Goal: Task Accomplishment & Management: Complete application form

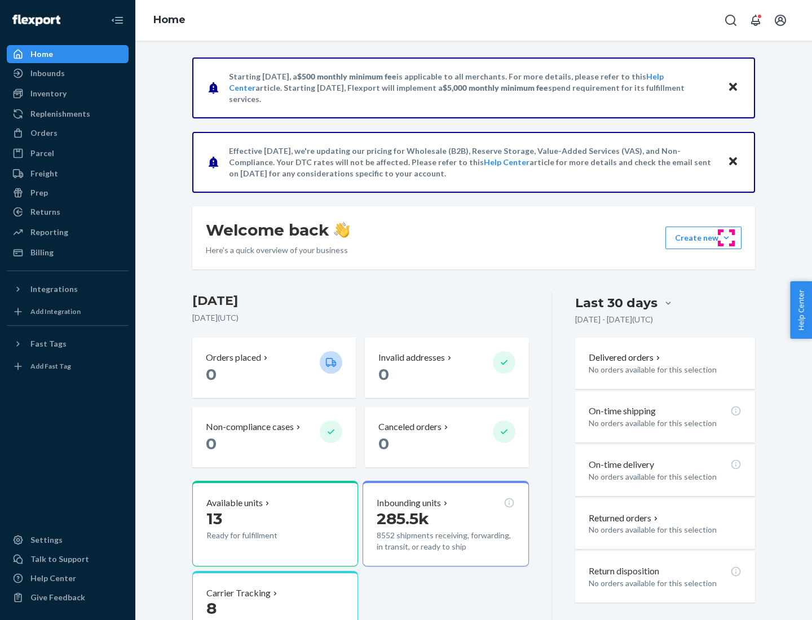
click at [726, 238] on button "Create new Create new inbound Create new order Create new product" at bounding box center [703, 238] width 76 height 23
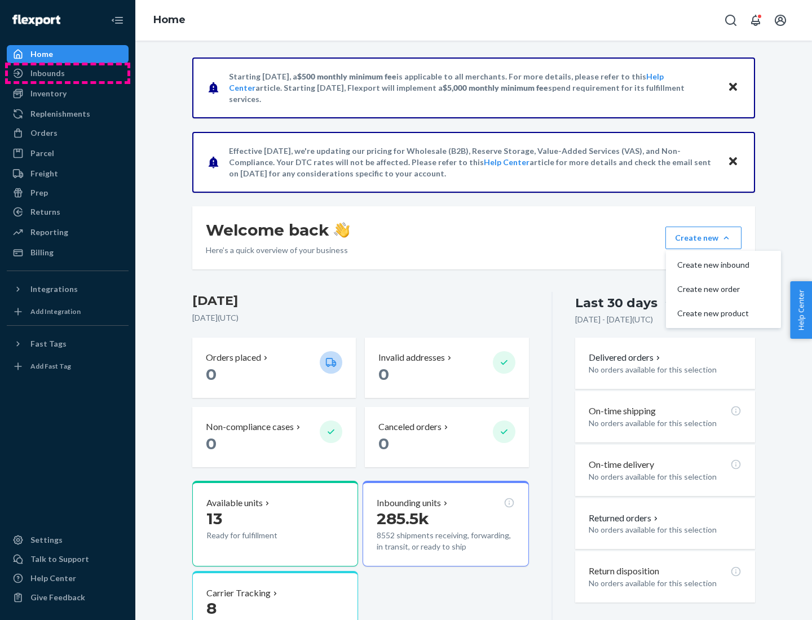
click at [68, 73] on div "Inbounds" at bounding box center [68, 73] width 120 height 16
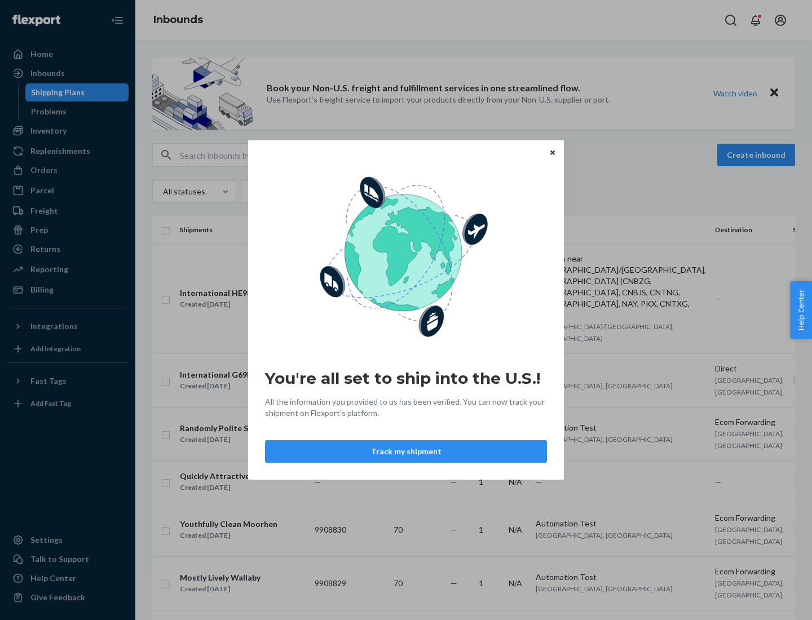
click at [68, 131] on div "You're all set to ship into the U.S.! All the information you provided to us ha…" at bounding box center [406, 310] width 812 height 620
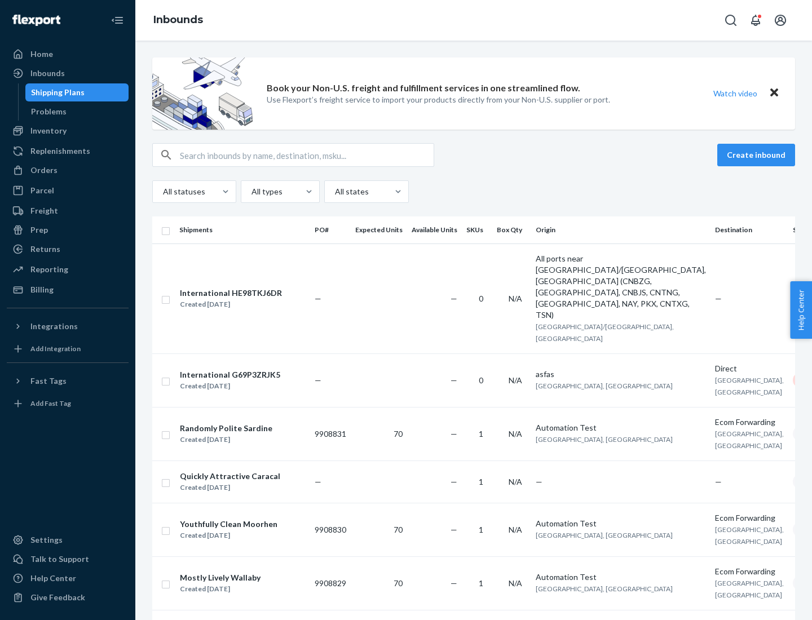
click at [474, 20] on div "Inbounds" at bounding box center [473, 20] width 677 height 41
click at [474, 192] on div "All statuses All types All states" at bounding box center [473, 191] width 643 height 23
click at [56, 92] on div "Shipping Plans" at bounding box center [58, 92] width 54 height 11
click at [758, 155] on button "Create inbound" at bounding box center [756, 155] width 78 height 23
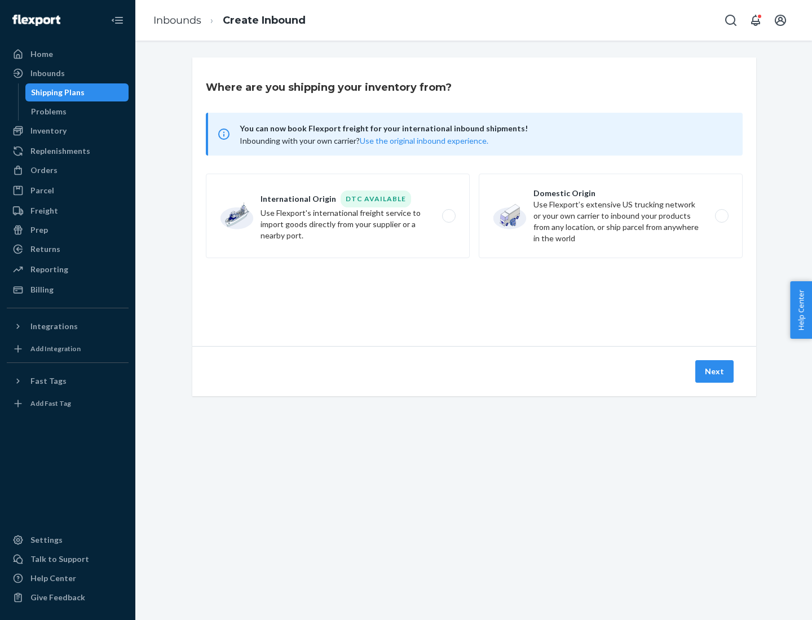
click at [338, 216] on label "International Origin DTC Available Use Flexport's international freight service…" at bounding box center [338, 216] width 264 height 85
click at [448, 216] on input "International Origin DTC Available Use Flexport's international freight service…" at bounding box center [451, 216] width 7 height 7
radio input "true"
click at [474, 295] on icon at bounding box center [474, 294] width 45 height 45
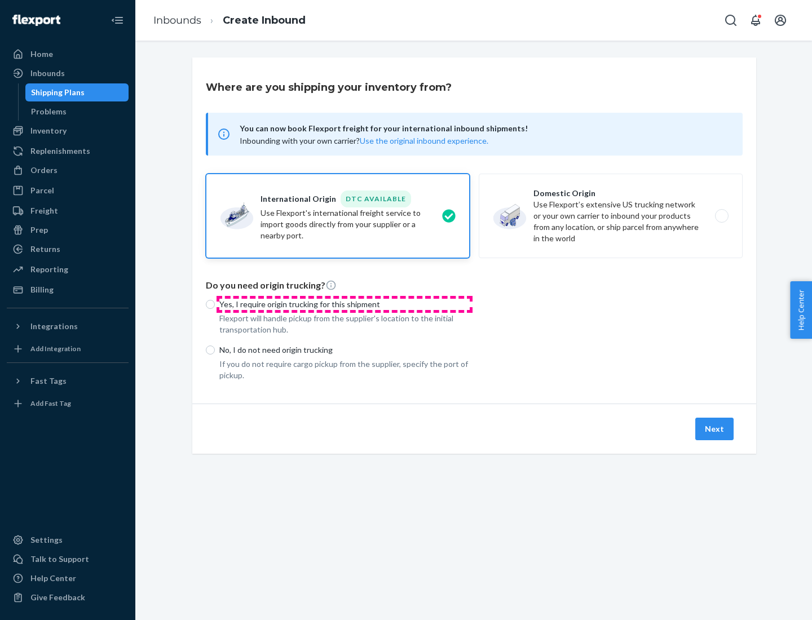
click at [344, 304] on p "Yes, I require origin trucking for this shipment" at bounding box center [344, 304] width 250 height 11
click at [215, 304] on input "Yes, I require origin trucking for this shipment" at bounding box center [210, 304] width 9 height 9
radio input "true"
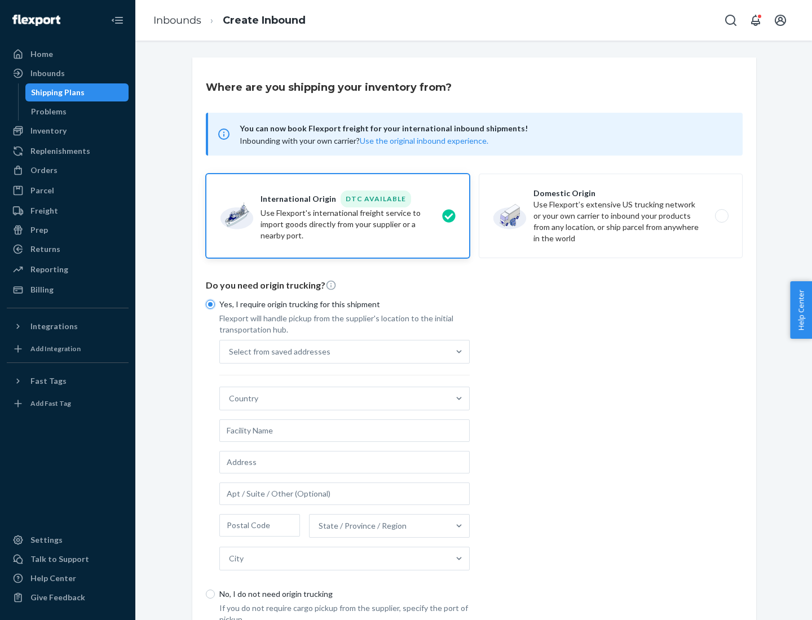
scroll to position [21, 0]
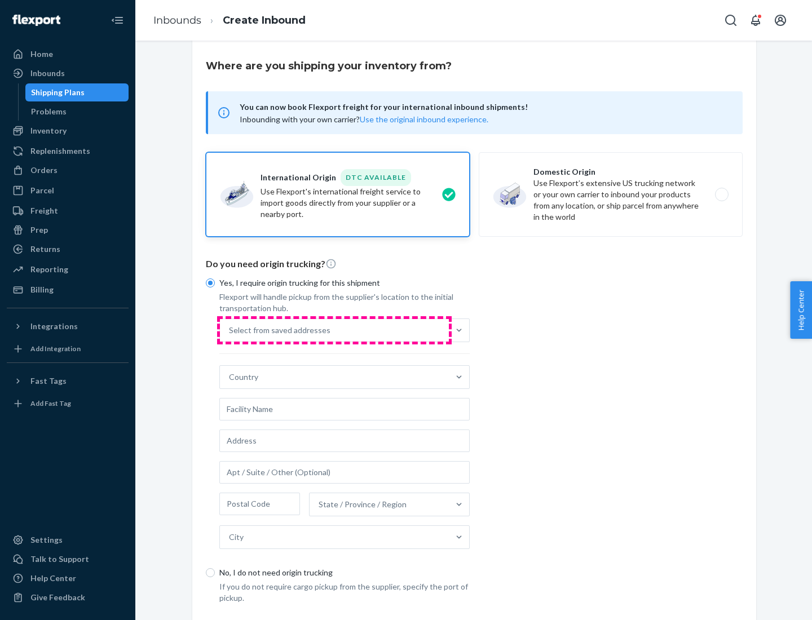
click at [334, 330] on div "Select from saved addresses" at bounding box center [334, 330] width 229 height 23
click at [230, 330] on input "Select from saved addresses" at bounding box center [229, 330] width 1 height 11
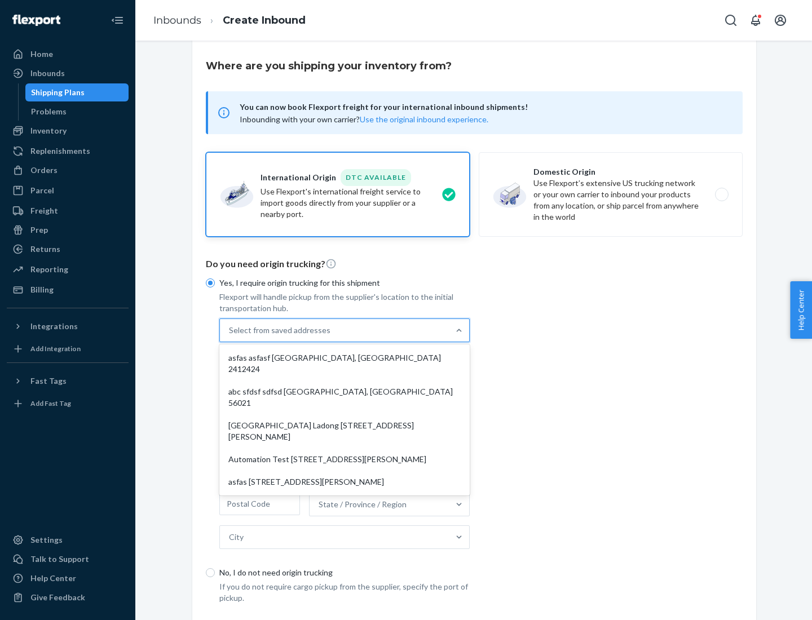
scroll to position [49, 0]
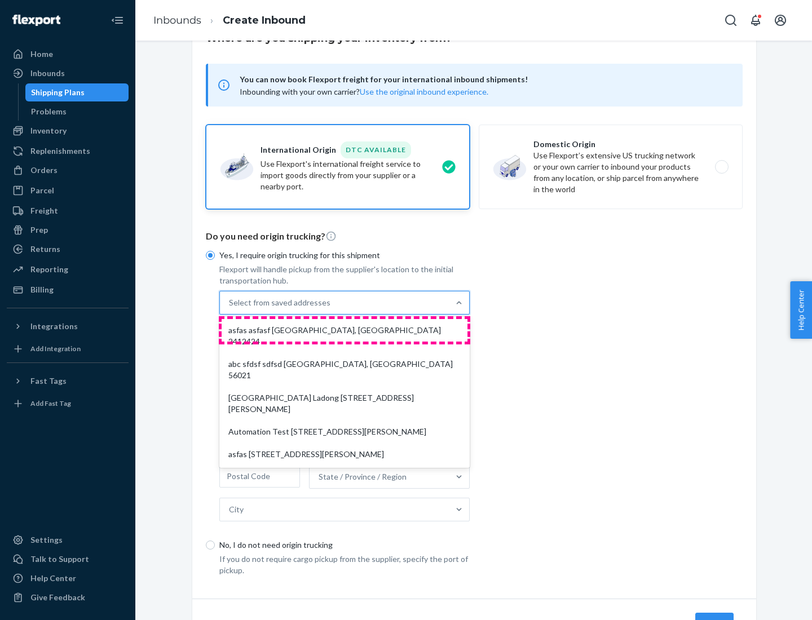
click at [344, 330] on div "asfas asfasf [GEOGRAPHIC_DATA], [GEOGRAPHIC_DATA] 2412424" at bounding box center [345, 336] width 246 height 34
click at [230, 308] on input "option asfas asfasf [GEOGRAPHIC_DATA], [GEOGRAPHIC_DATA] 2412424 focused, 1 of …" at bounding box center [229, 302] width 1 height 11
type input "asfas"
type input "asfasf"
type input "2412424"
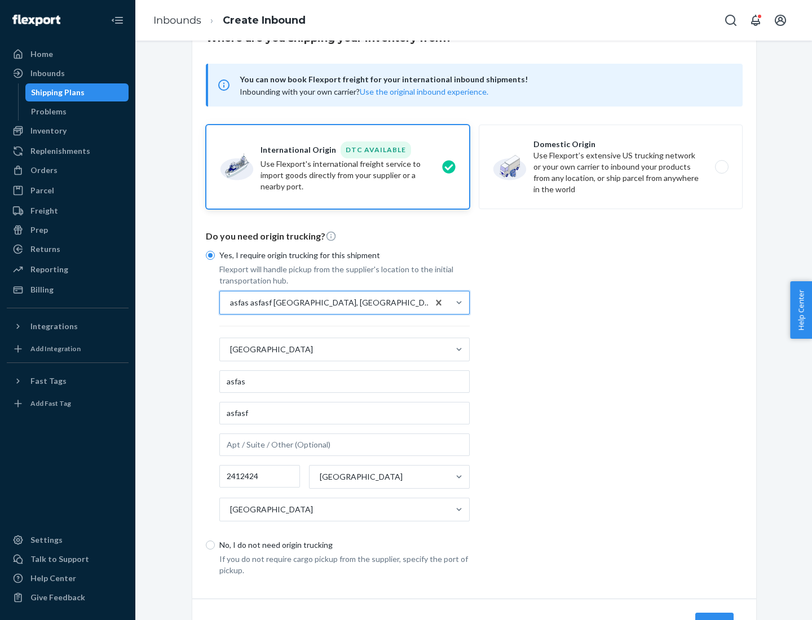
scroll to position [105, 0]
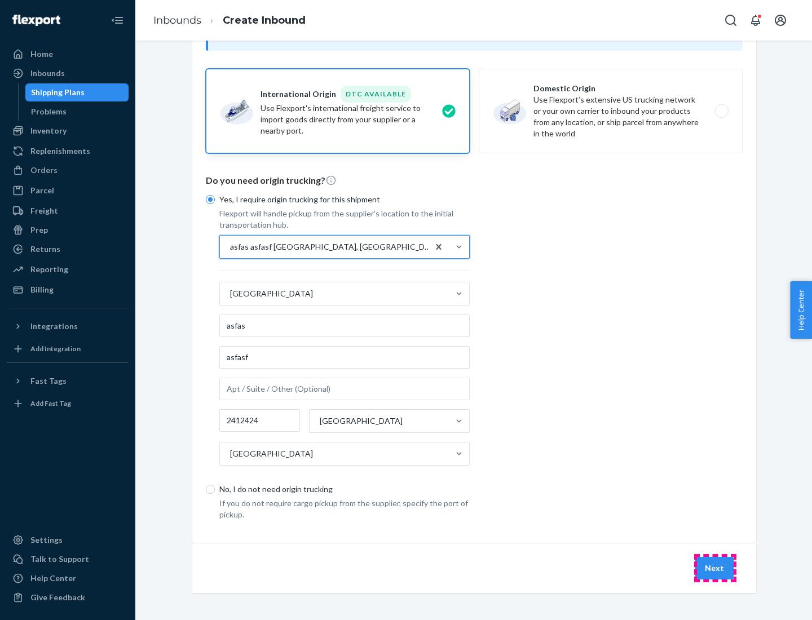
click at [715, 568] on button "Next" at bounding box center [714, 568] width 38 height 23
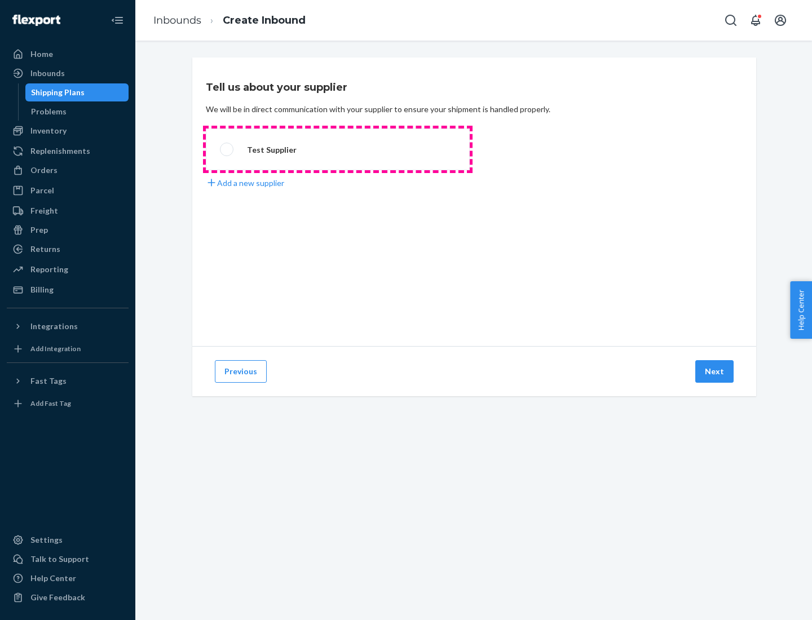
click at [338, 149] on label "Test Supplier" at bounding box center [338, 150] width 264 height 42
click at [227, 149] on input "Test Supplier" at bounding box center [223, 149] width 7 height 7
radio input "true"
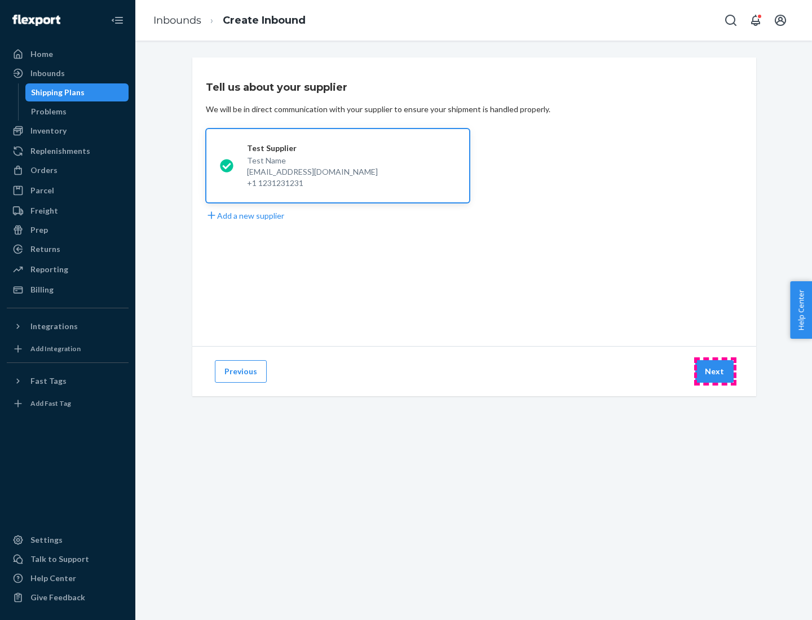
click at [715, 372] on button "Next" at bounding box center [714, 371] width 38 height 23
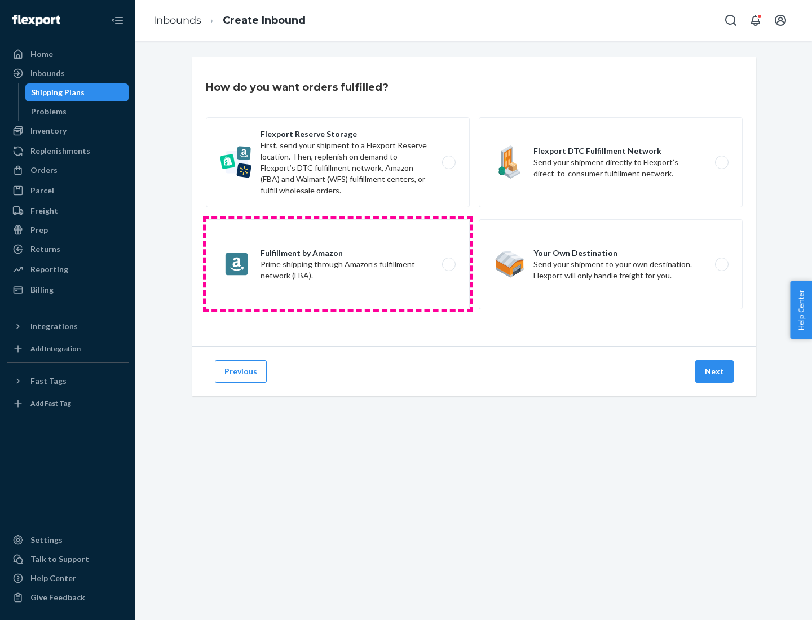
click at [338, 264] on label "Fulfillment by Amazon Prime shipping through Amazon’s fulfillment network (FBA)." at bounding box center [338, 264] width 264 height 90
click at [448, 264] on input "Fulfillment by Amazon Prime shipping through Amazon’s fulfillment network (FBA)." at bounding box center [451, 264] width 7 height 7
radio input "true"
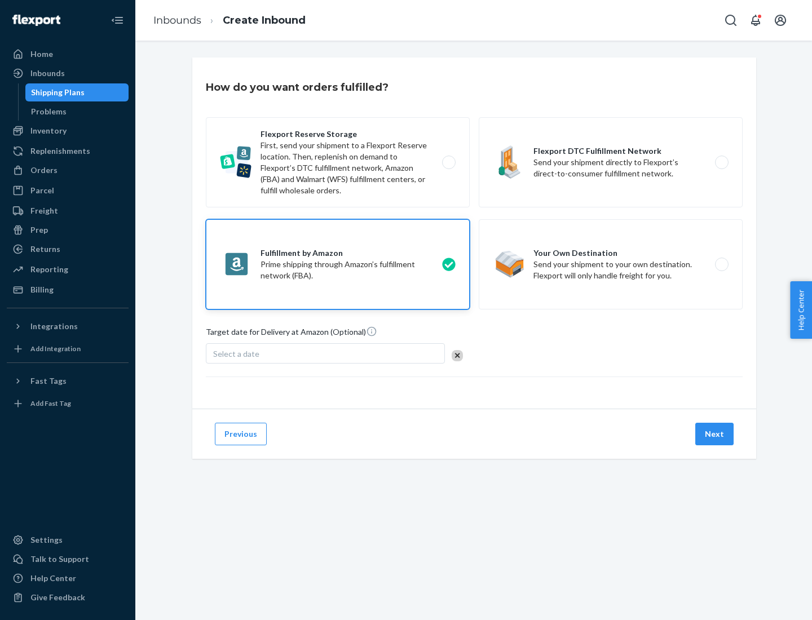
click at [715, 434] on button "Next" at bounding box center [714, 434] width 38 height 23
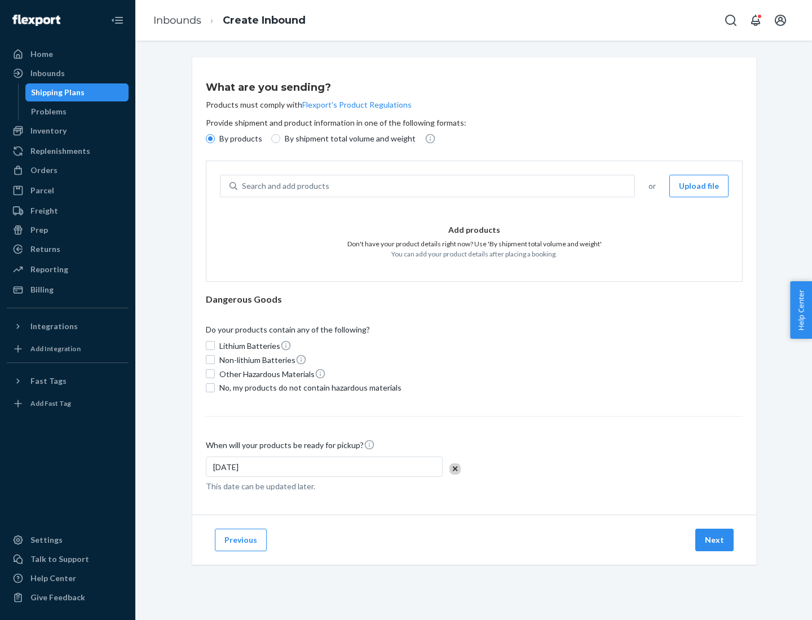
click at [347, 139] on p "By shipment total volume and weight" at bounding box center [350, 138] width 131 height 11
click at [280, 139] on input "By shipment total volume and weight" at bounding box center [275, 138] width 9 height 9
radio input "true"
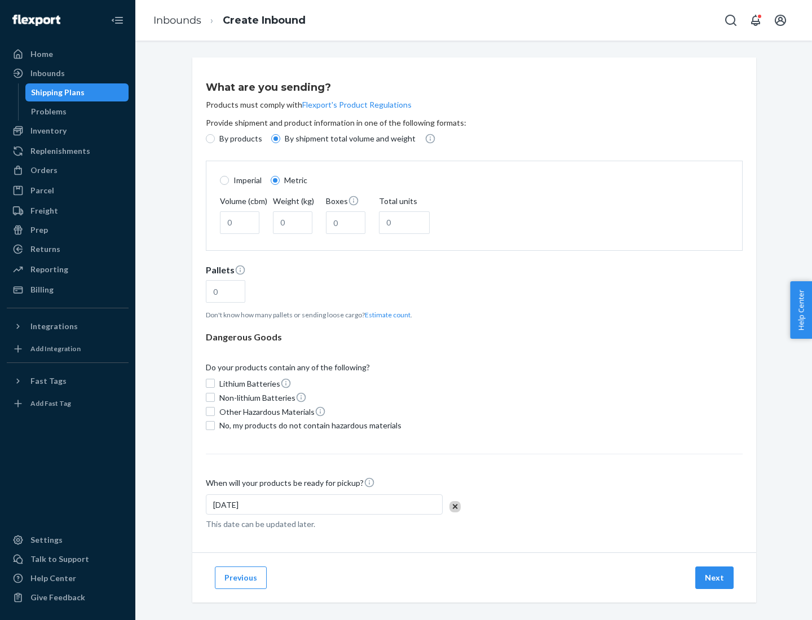
click at [240, 139] on p "By products" at bounding box center [240, 138] width 43 height 11
click at [215, 139] on input "By products" at bounding box center [210, 138] width 9 height 9
radio input "true"
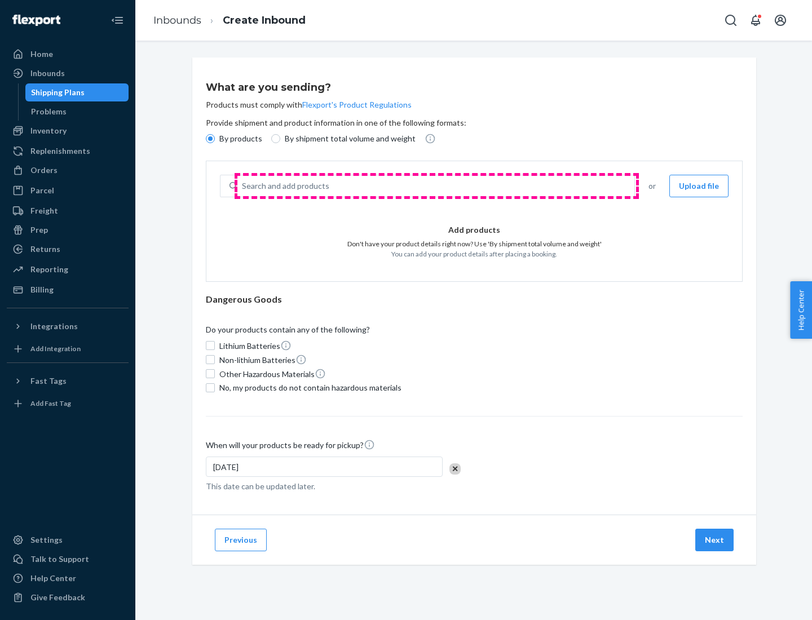
click at [436, 186] on div "Search and add products" at bounding box center [435, 186] width 397 height 20
click at [243, 186] on input "Search and add products" at bounding box center [242, 185] width 1 height 11
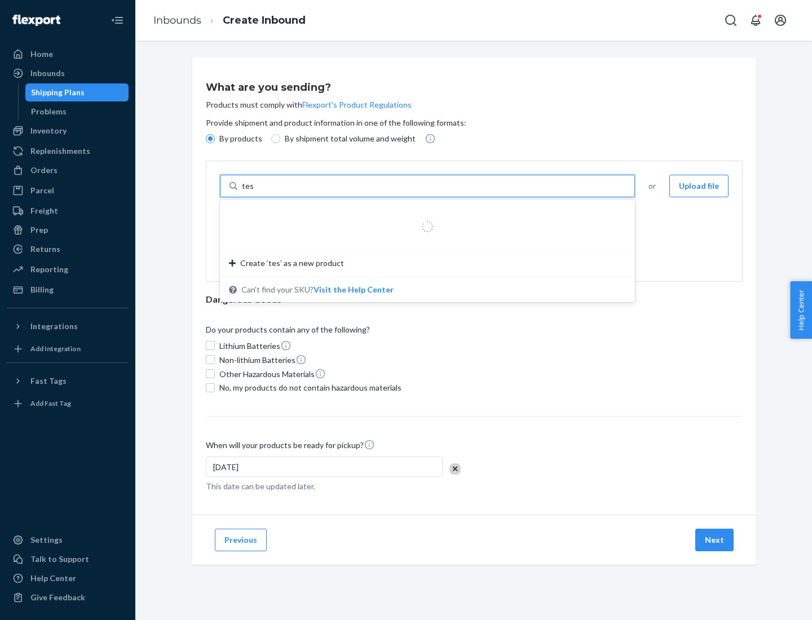
type input "test"
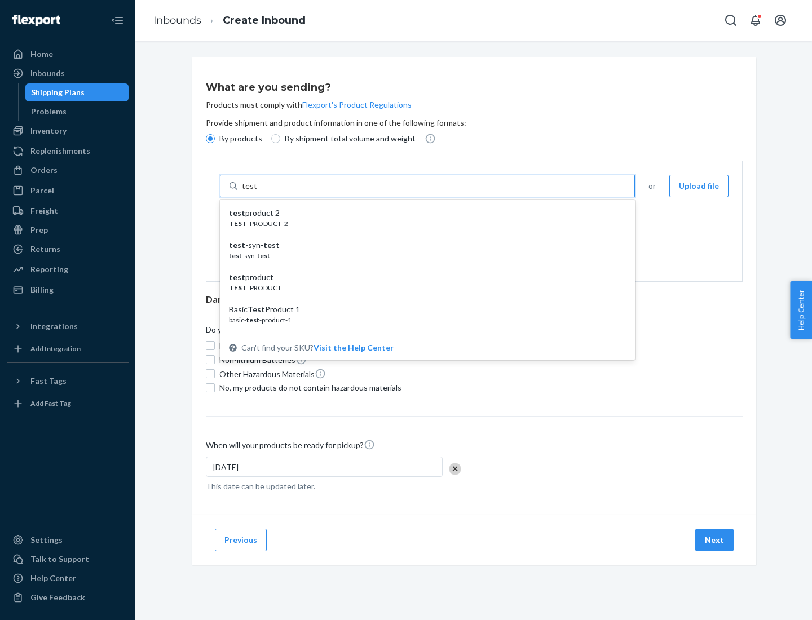
click at [423, 213] on div "test product 2" at bounding box center [423, 212] width 388 height 11
click at [257, 192] on input "test" at bounding box center [249, 185] width 15 height 11
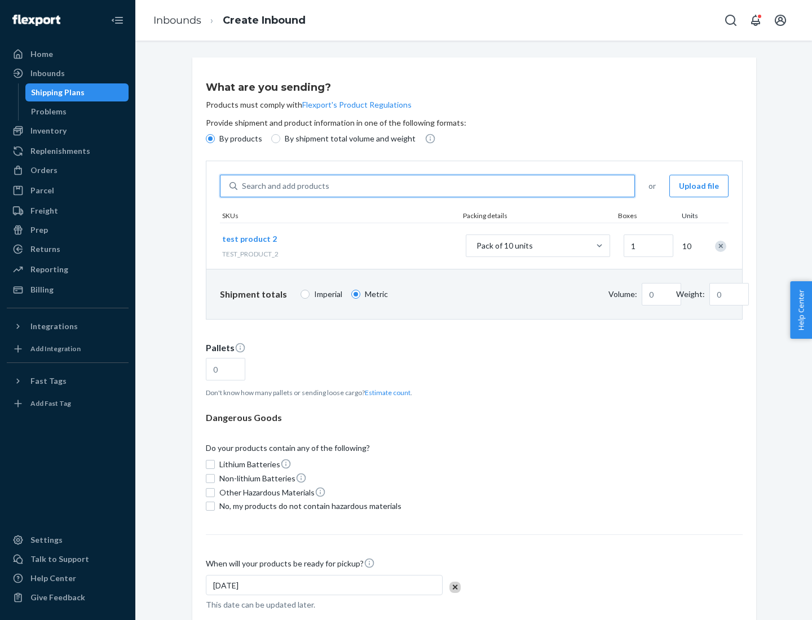
type input "0.02"
type input "22.23"
type input "1"
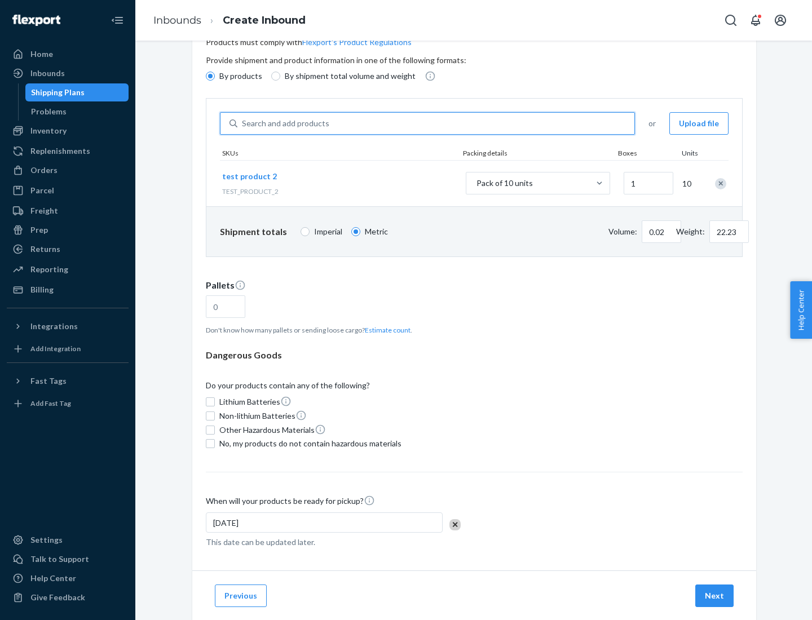
click at [385, 330] on button "Estimate count" at bounding box center [388, 330] width 46 height 10
type input "1"
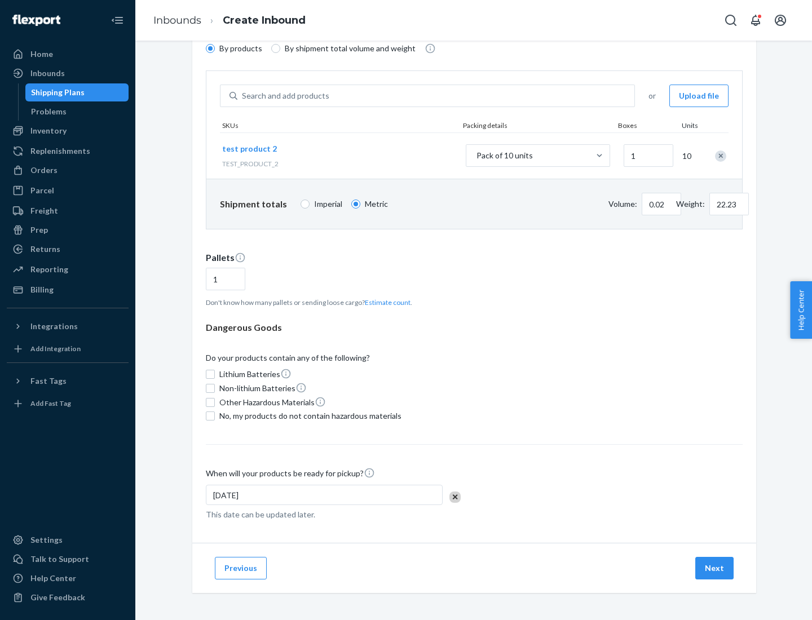
click at [308, 416] on span "No, my products do not contain hazardous materials" at bounding box center [310, 415] width 182 height 11
click at [215, 416] on input "No, my products do not contain hazardous materials" at bounding box center [210, 416] width 9 height 9
checkbox input "true"
click at [715, 568] on button "Next" at bounding box center [714, 568] width 38 height 23
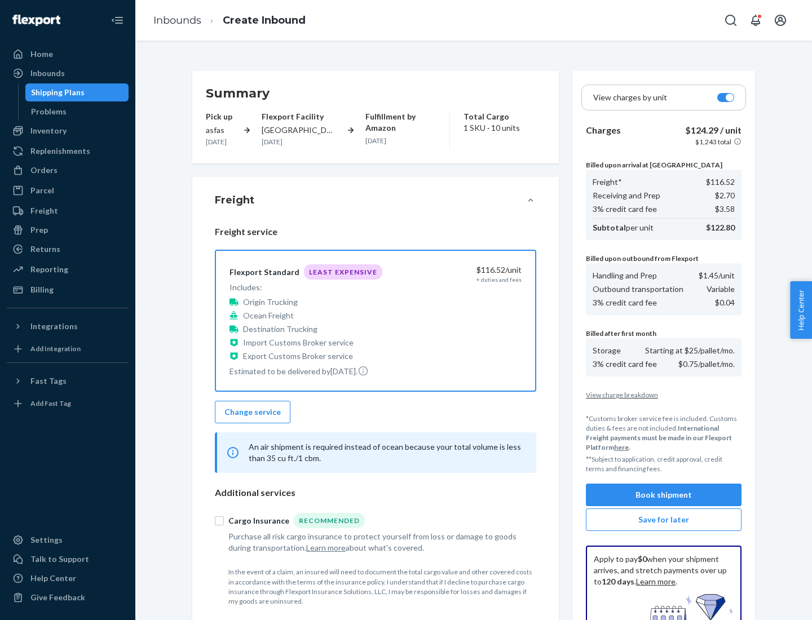
scroll to position [165, 0]
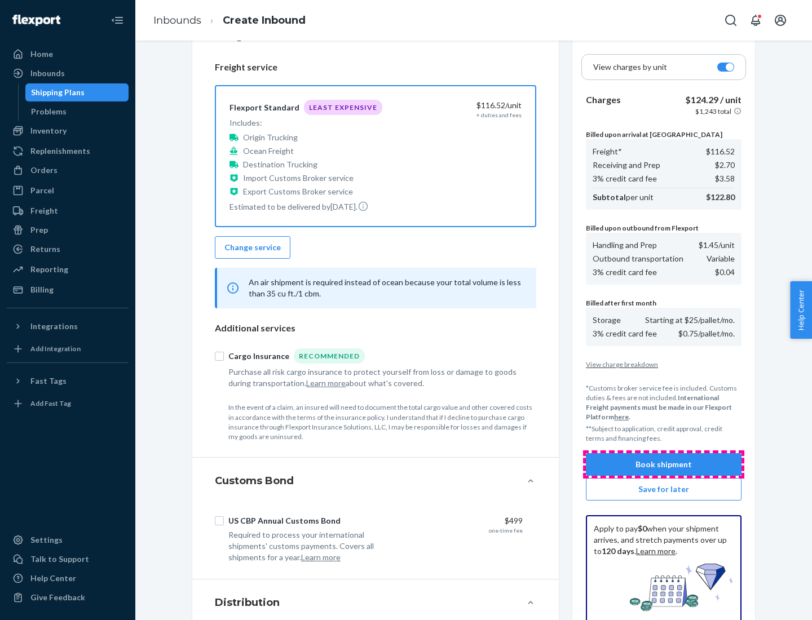
click at [664, 465] on button "Book shipment" at bounding box center [664, 464] width 156 height 23
